Goal: Navigation & Orientation: Find specific page/section

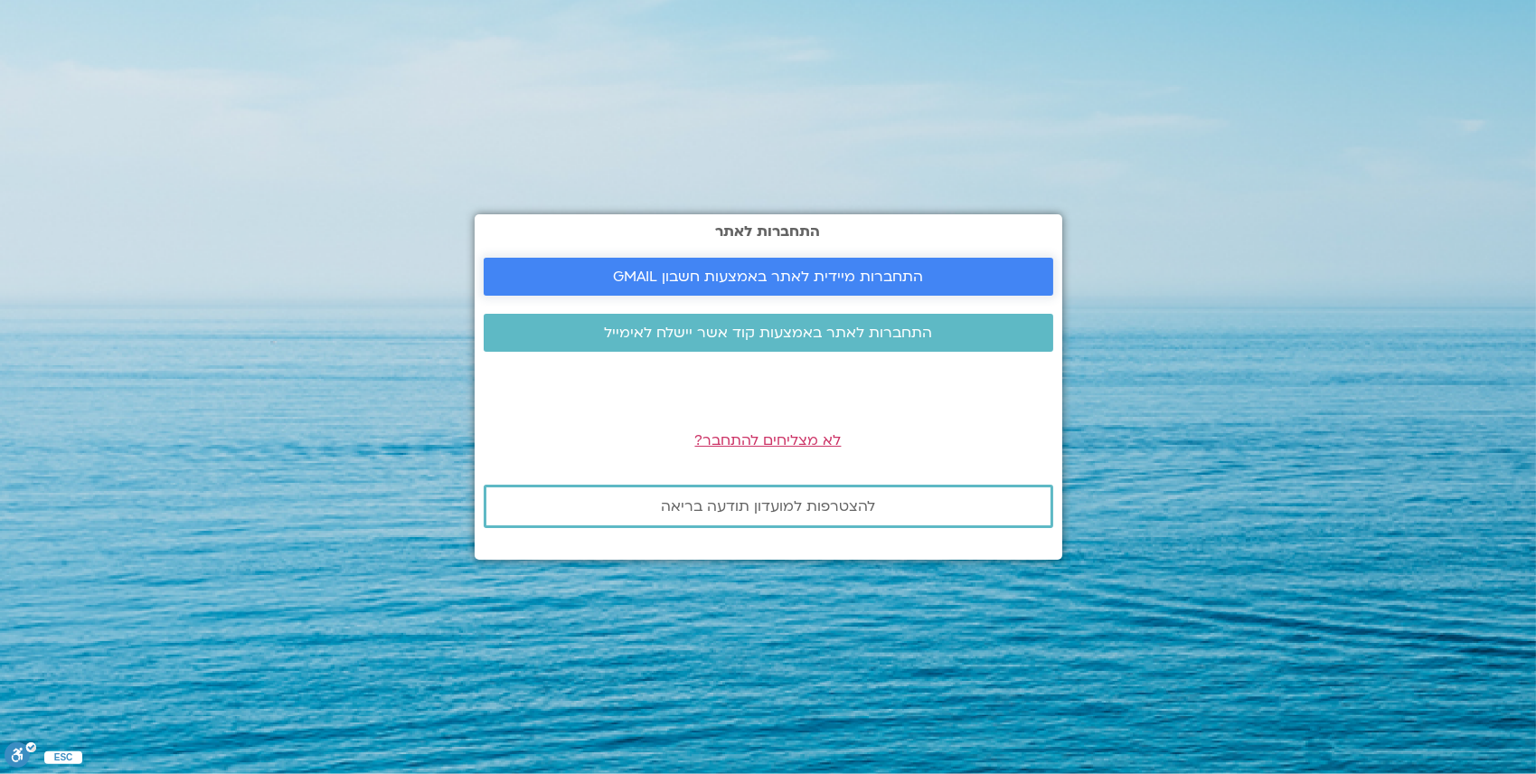
click at [814, 273] on span "התחברות מיידית לאתר באמצעות חשבון GMAIL" at bounding box center [768, 276] width 310 height 16
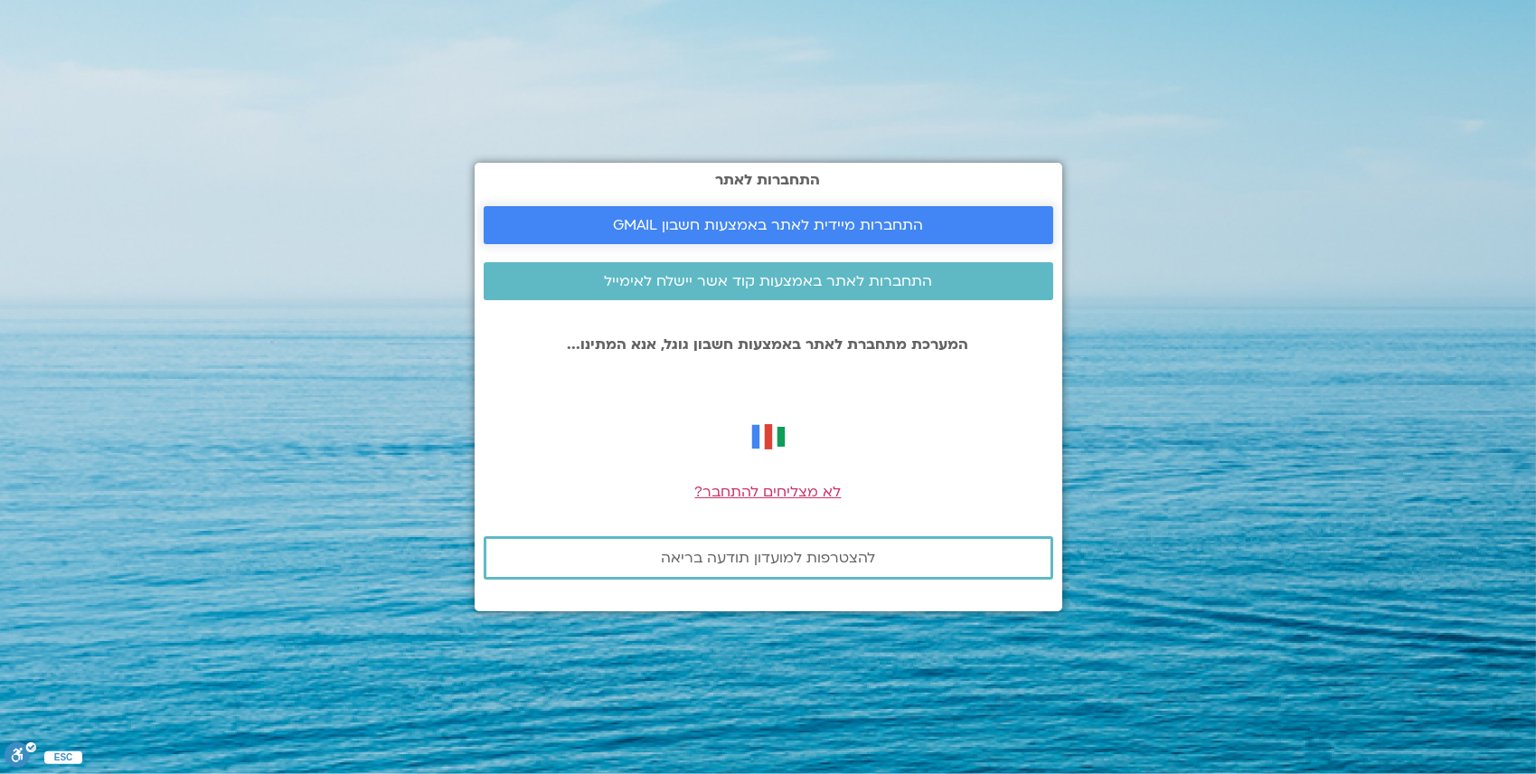
click at [851, 230] on span "התחברות מיידית לאתר באמצעות חשבון GMAIL" at bounding box center [768, 225] width 310 height 16
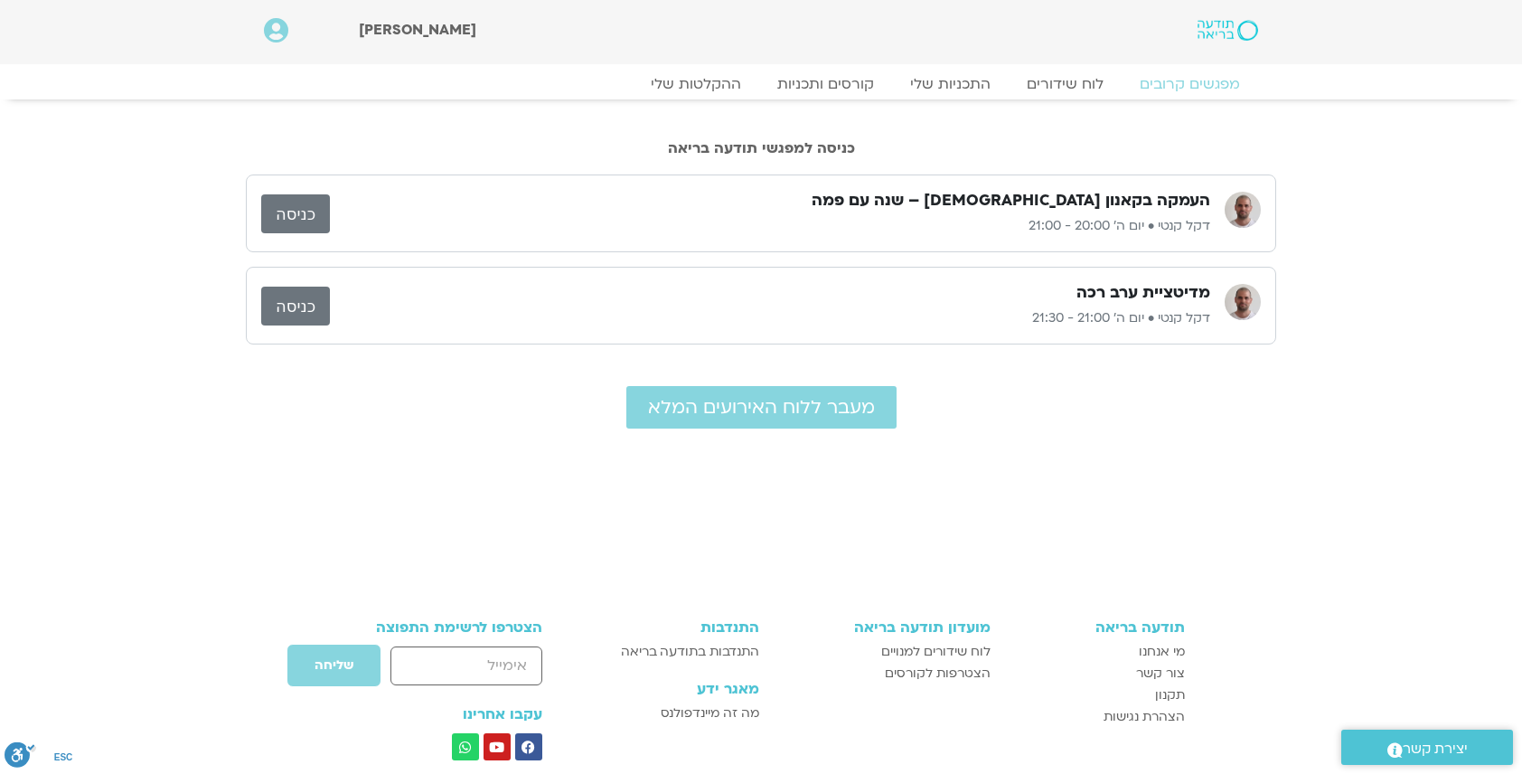
click at [306, 221] on link "כניסה" at bounding box center [295, 213] width 69 height 39
